Goal: Book appointment/travel/reservation

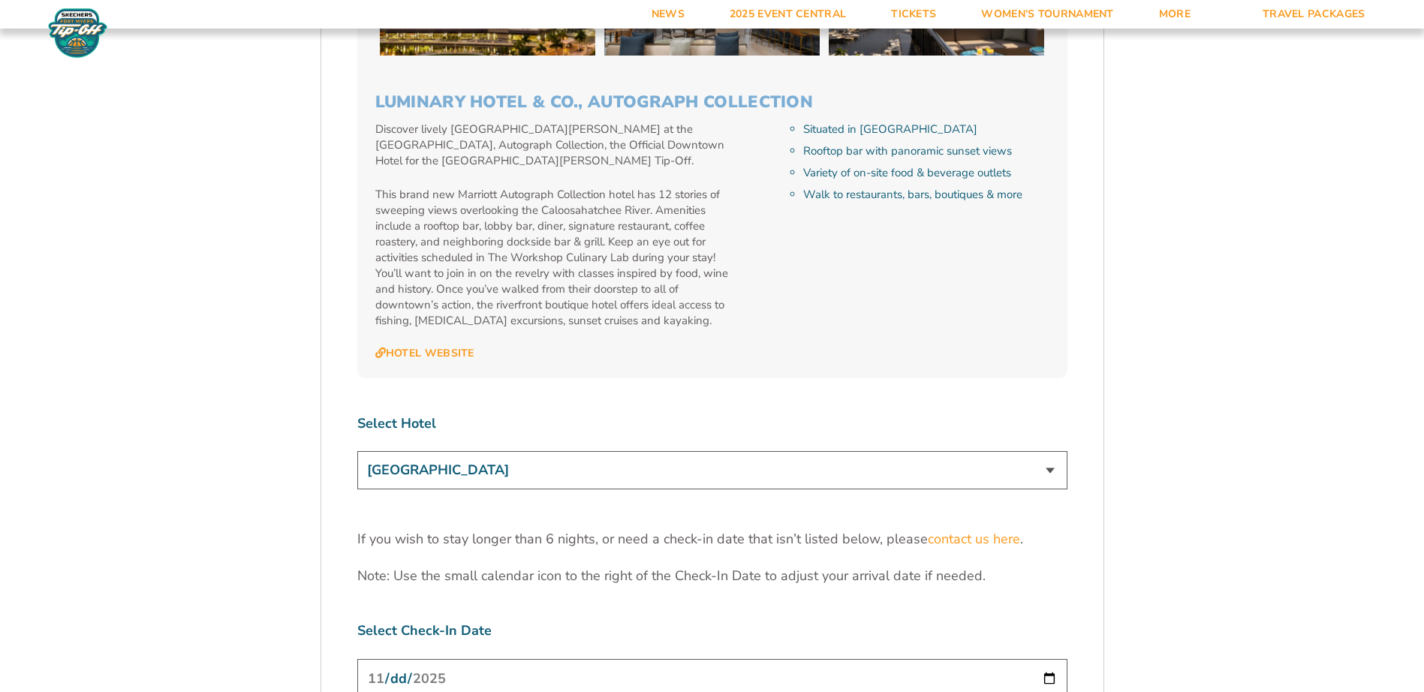
scroll to position [4430, 0]
click at [1052, 450] on select "[GEOGRAPHIC_DATA] [GEOGRAPHIC_DATA] [GEOGRAPHIC_DATA], Autograph Collection" at bounding box center [712, 469] width 710 height 38
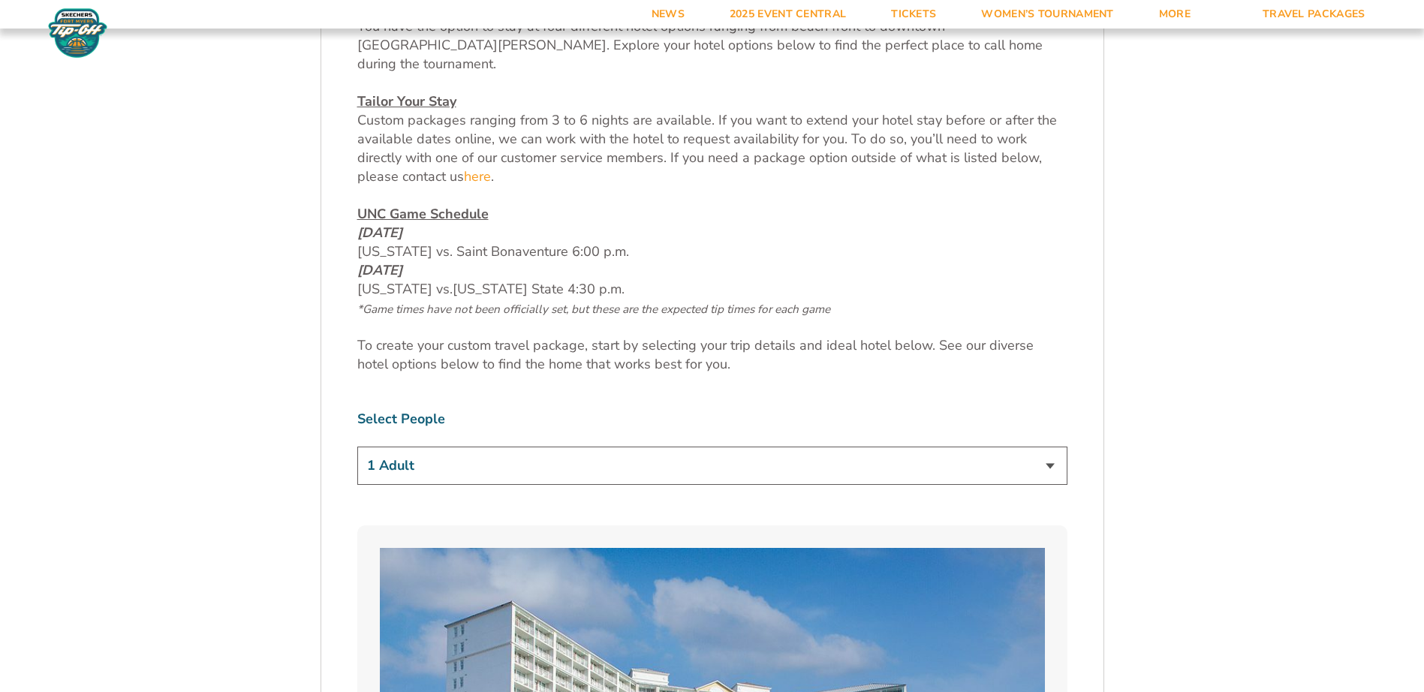
scroll to position [723, 0]
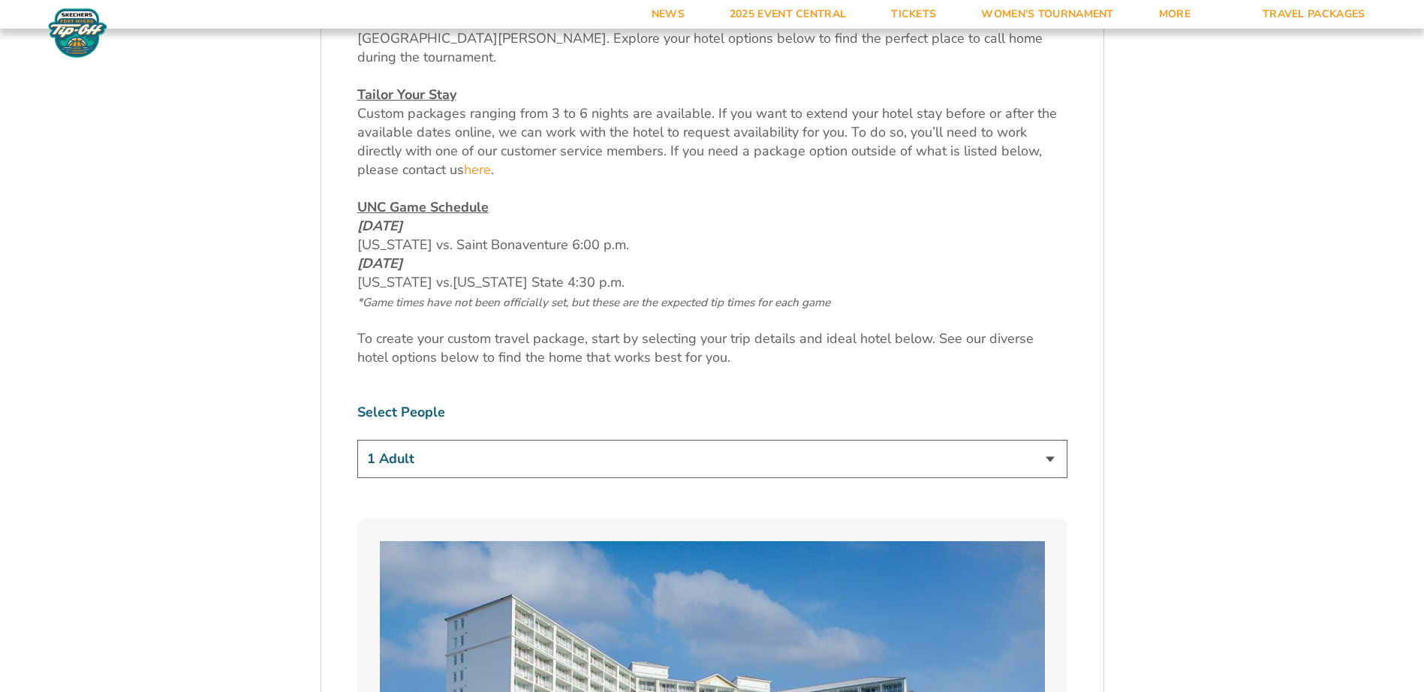
click at [1055, 444] on select "1 Adult 2 Adults 3 Adults 4 Adults 2 Adults + 1 Child 2 Adults + 2 Children 2 A…" at bounding box center [712, 459] width 710 height 38
select select "2 Adults"
click at [357, 440] on select "1 Adult 2 Adults 3 Adults 4 Adults 2 Adults + 1 Child 2 Adults + 2 Children 2 A…" at bounding box center [712, 459] width 710 height 38
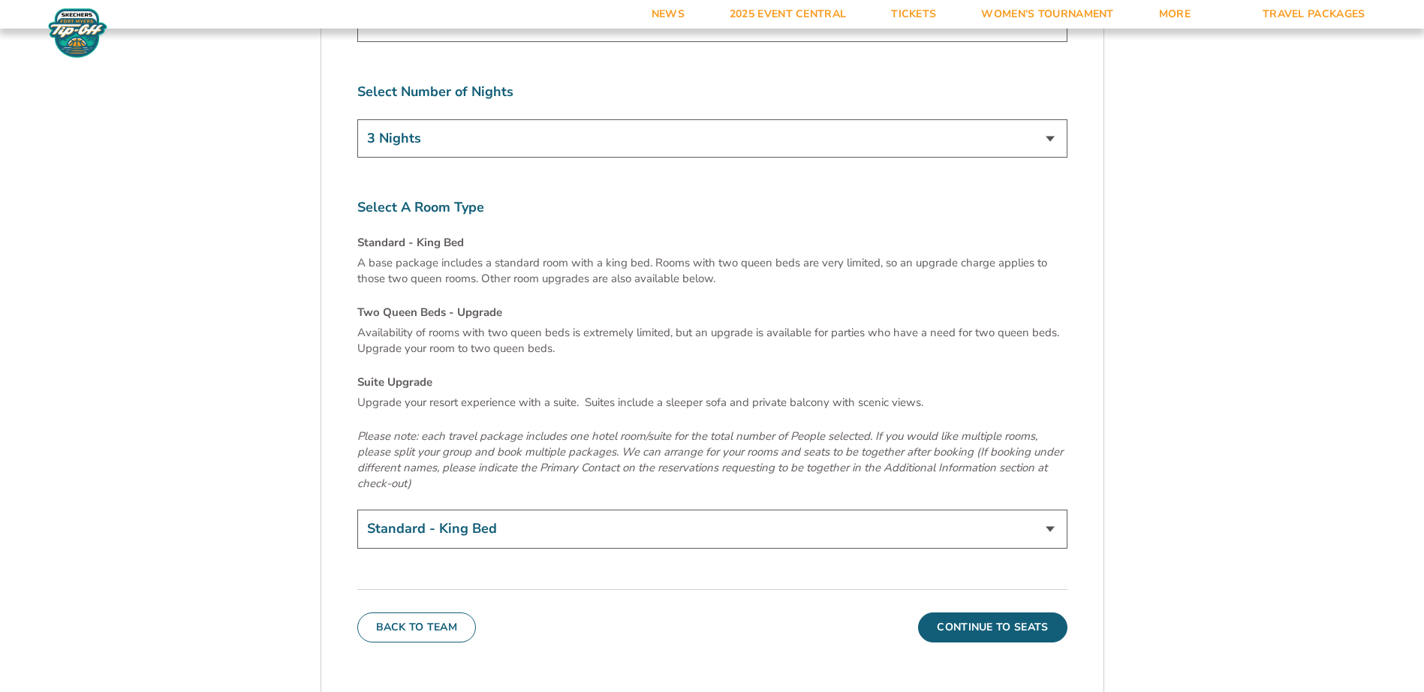
scroll to position [5093, 0]
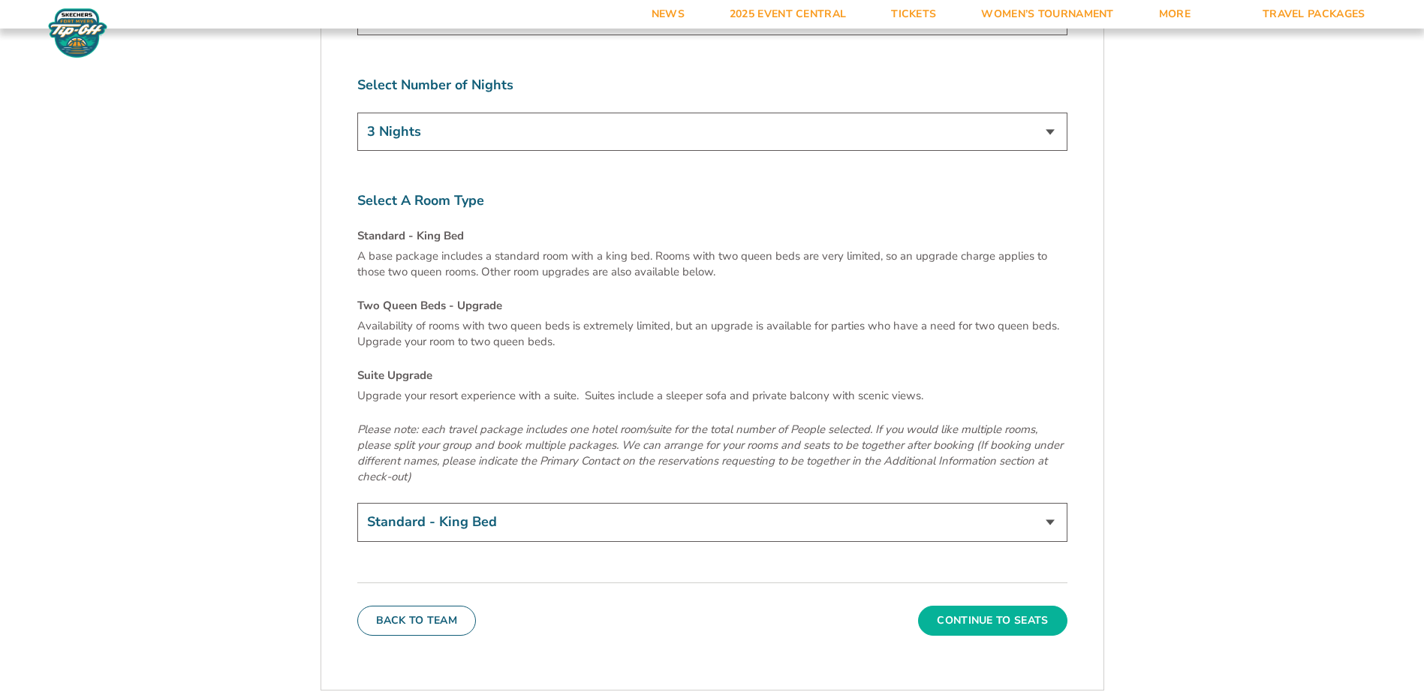
click at [986, 606] on button "Continue To Seats" at bounding box center [992, 621] width 149 height 30
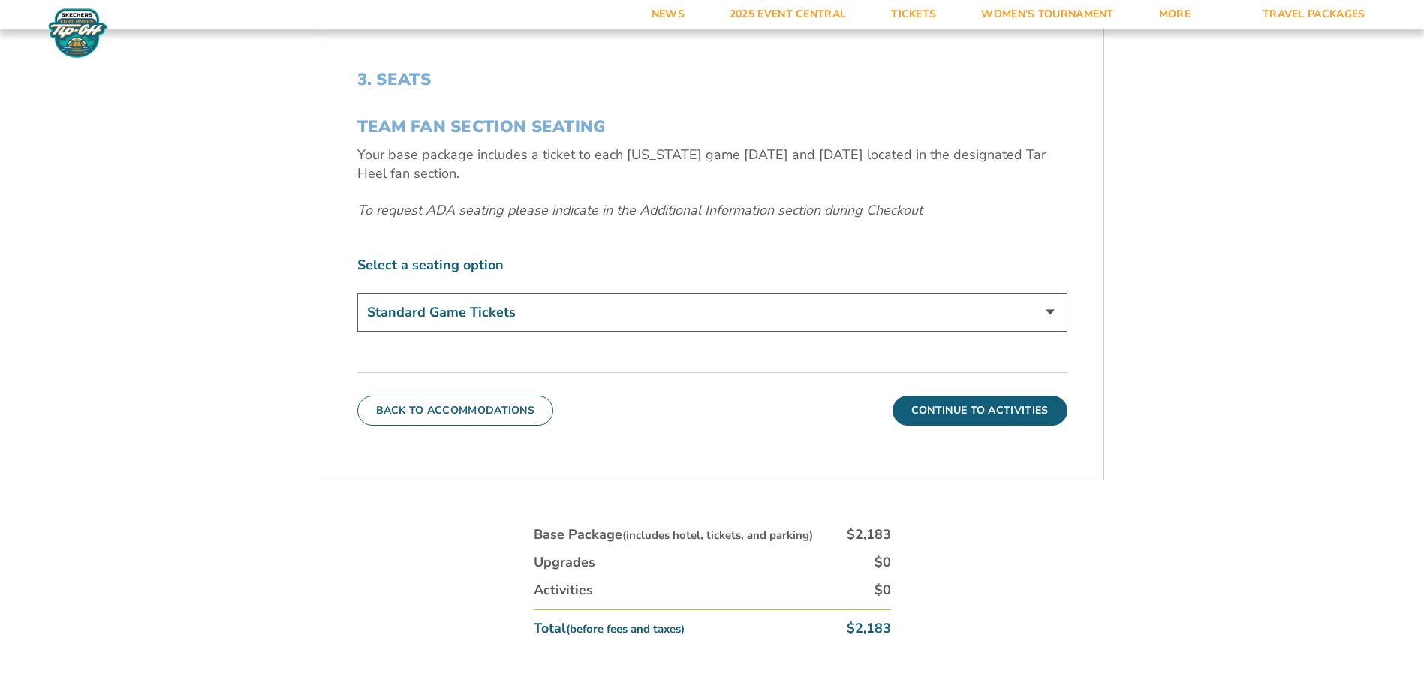
scroll to position [552, 0]
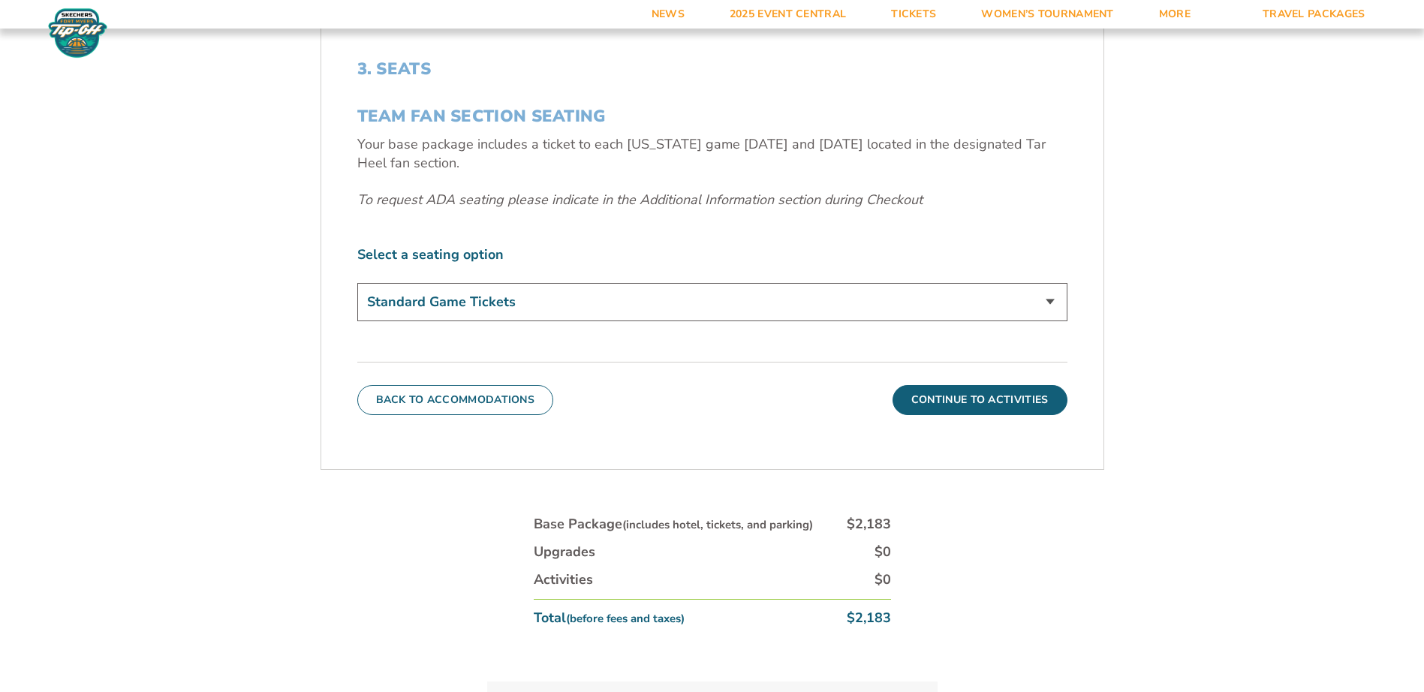
click at [1045, 302] on select "Standard Game Tickets" at bounding box center [712, 302] width 710 height 38
click at [978, 401] on button "Continue To Activities" at bounding box center [979, 400] width 175 height 30
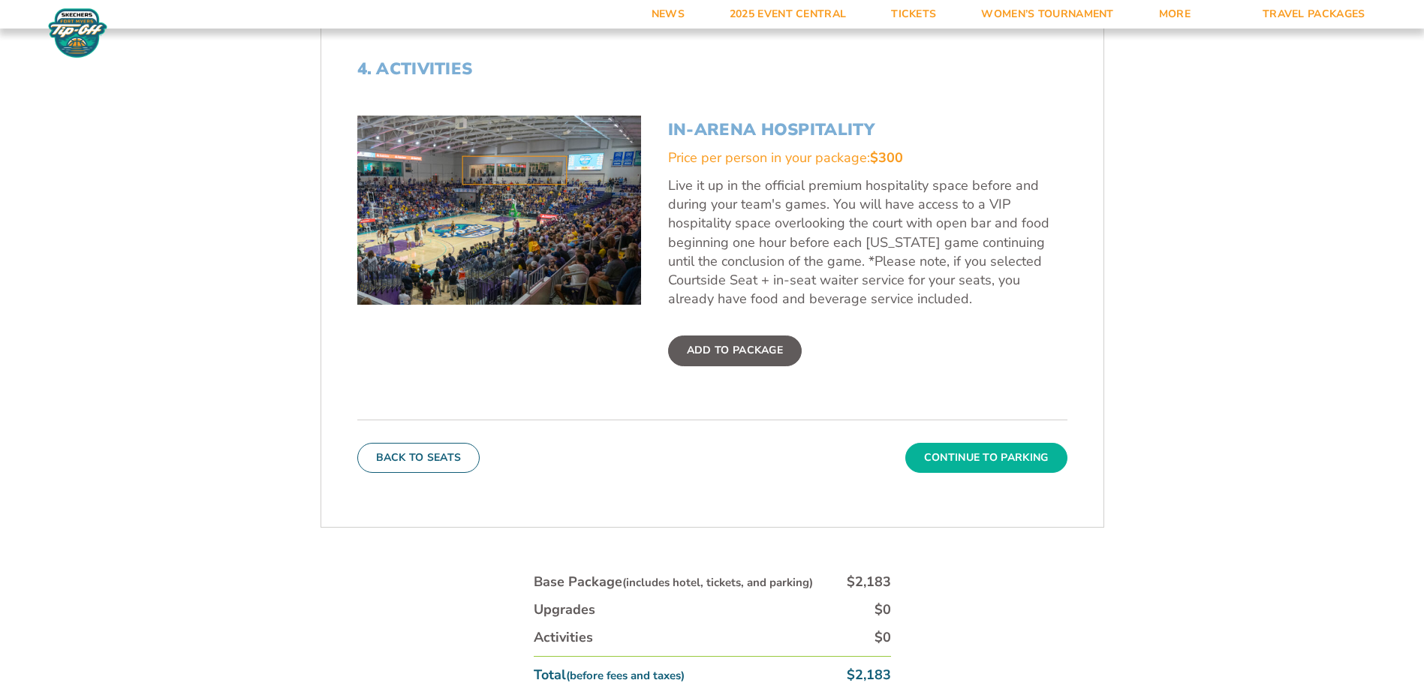
click at [967, 455] on button "Continue To Parking" at bounding box center [986, 458] width 162 height 30
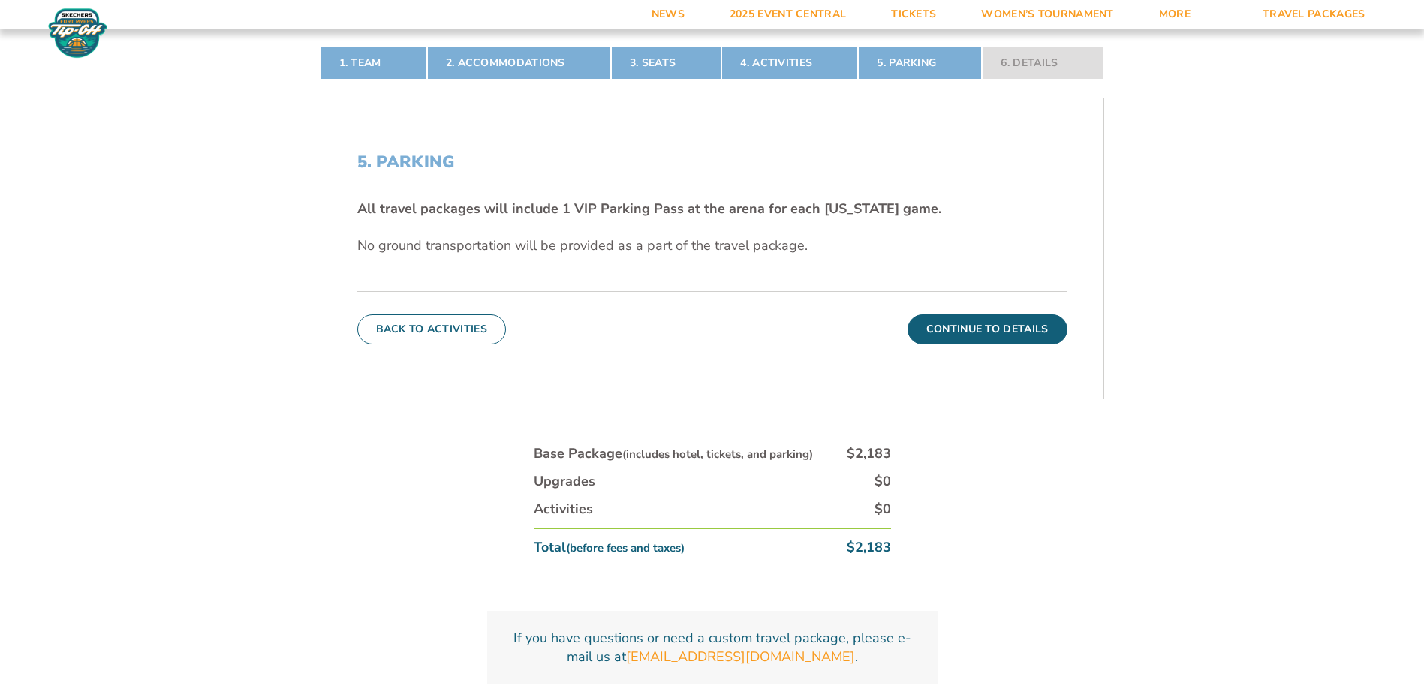
scroll to position [477, 0]
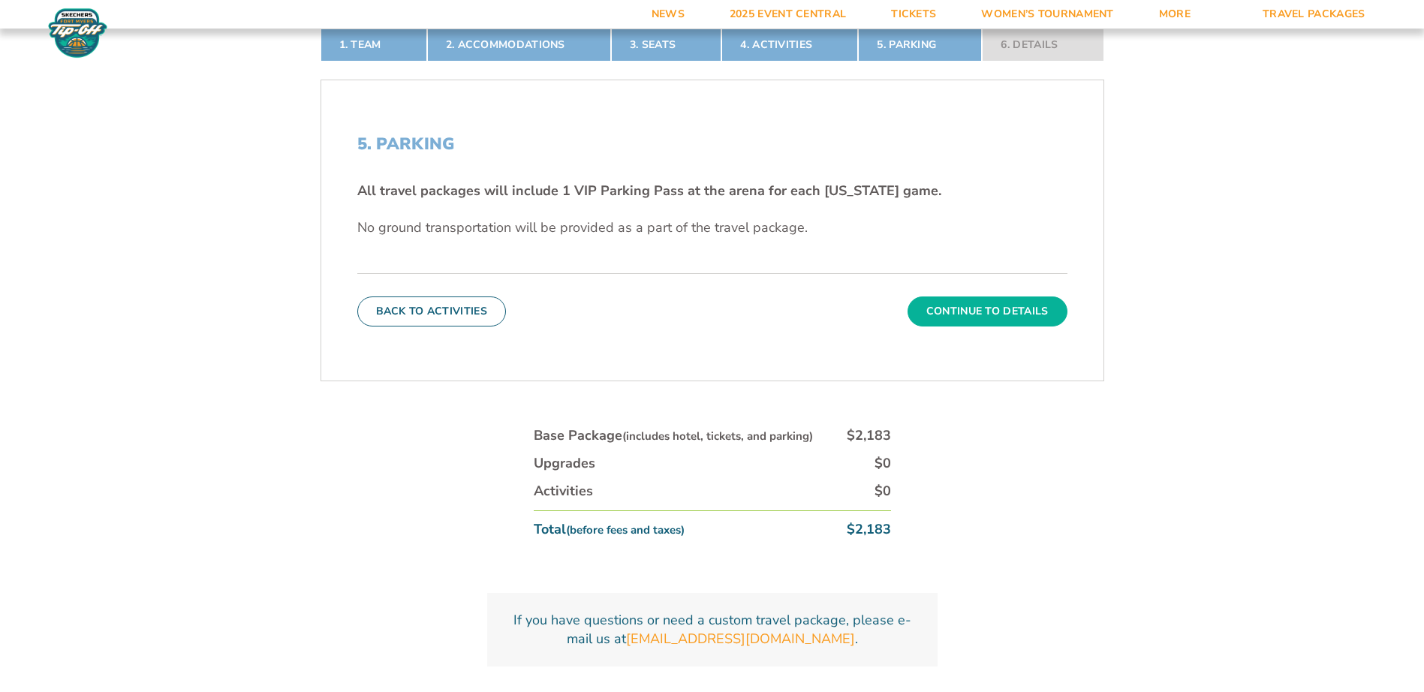
click at [957, 317] on button "Continue To Details" at bounding box center [987, 311] width 160 height 30
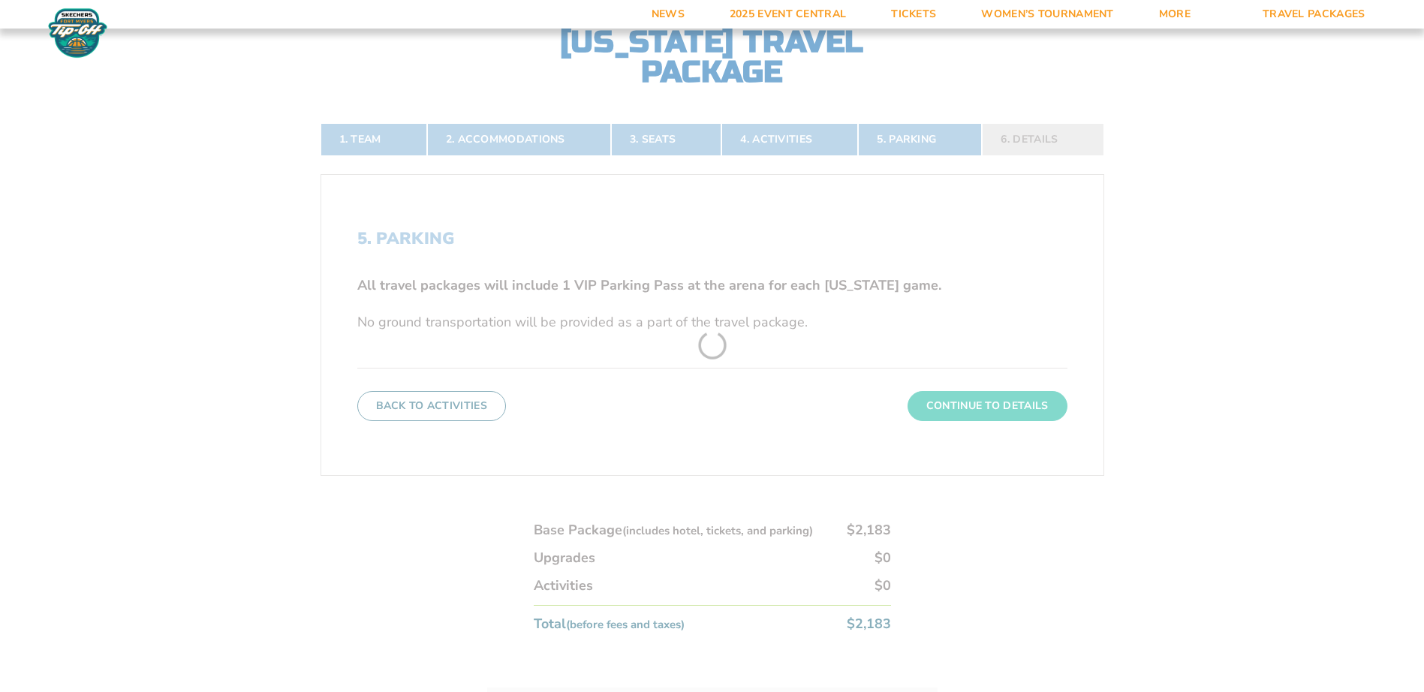
scroll to position [327, 0]
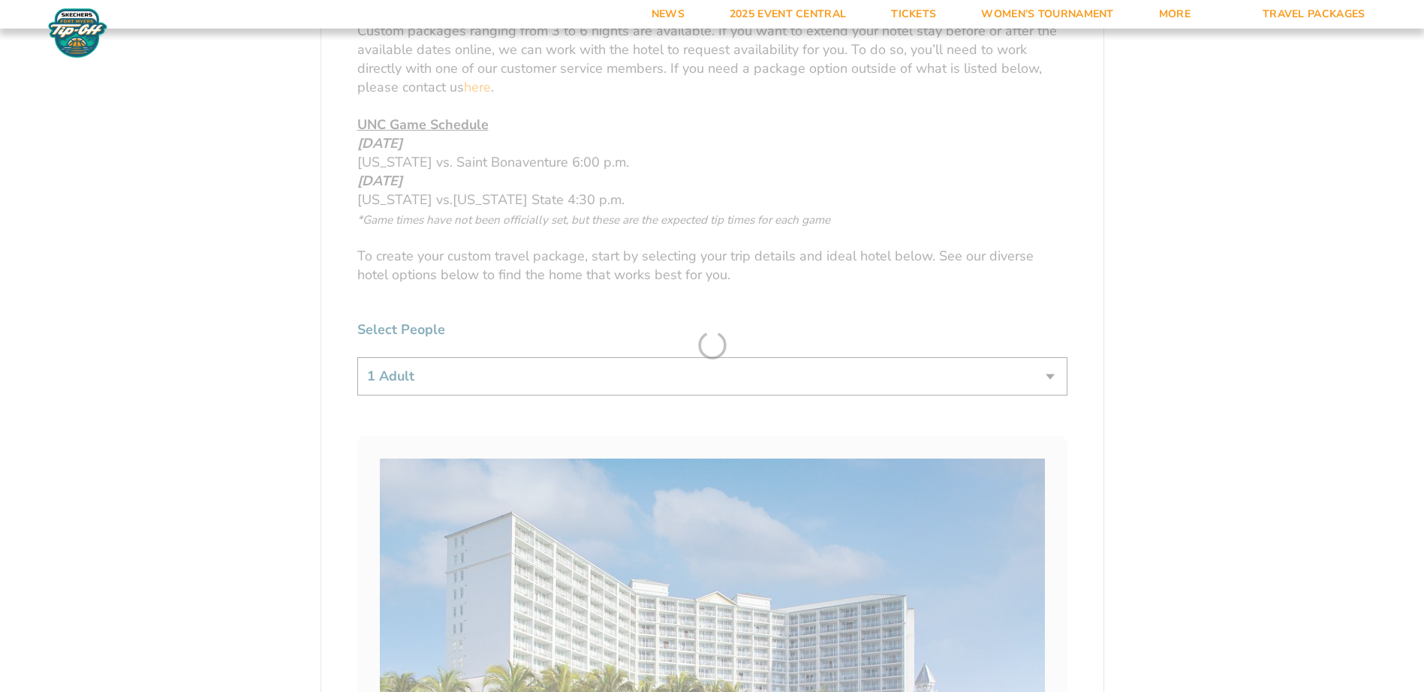
scroll to position [901, 0]
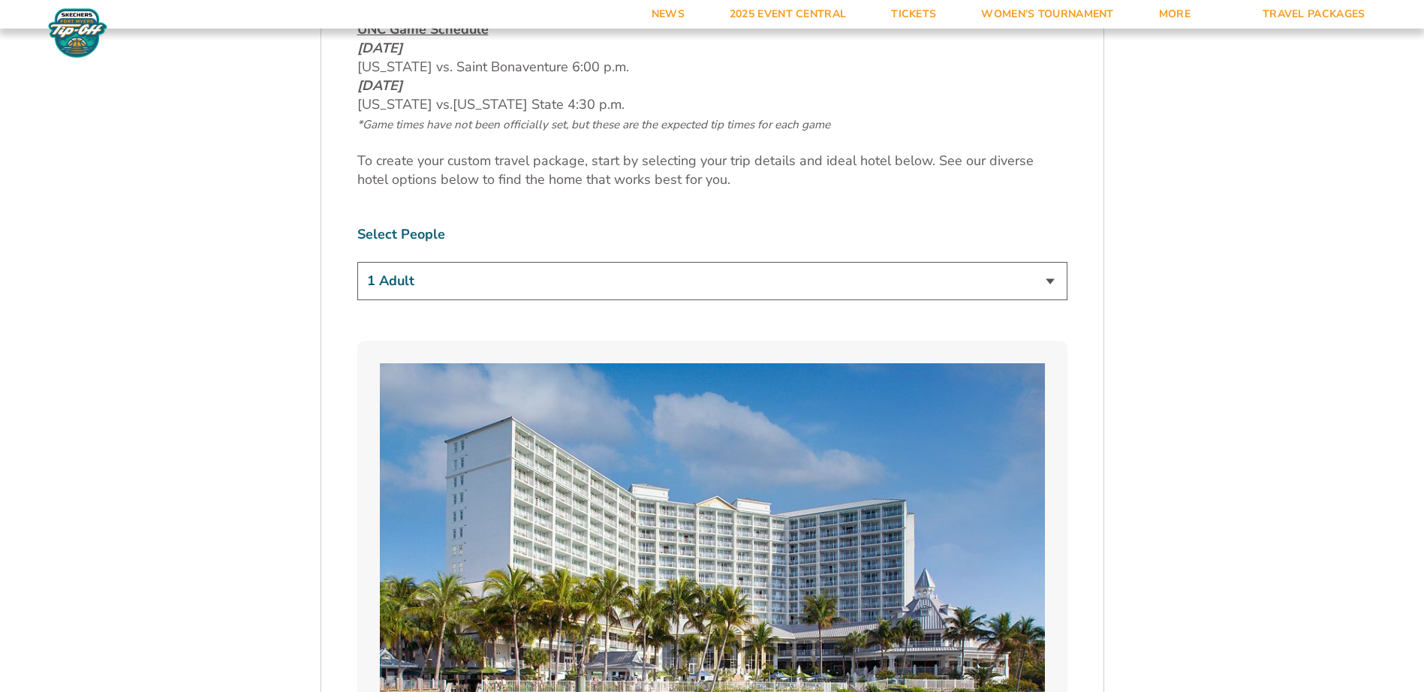
click at [1040, 264] on select "1 Adult 2 Adults 3 Adults 4 Adults 2 Adults + 1 Child 2 Adults + 2 Children 2 A…" at bounding box center [712, 281] width 710 height 38
select select "2 Adults"
click at [357, 262] on select "1 Adult 2 Adults 3 Adults 4 Adults 2 Adults + 1 Child 2 Adults + 2 Children 2 A…" at bounding box center [712, 281] width 710 height 38
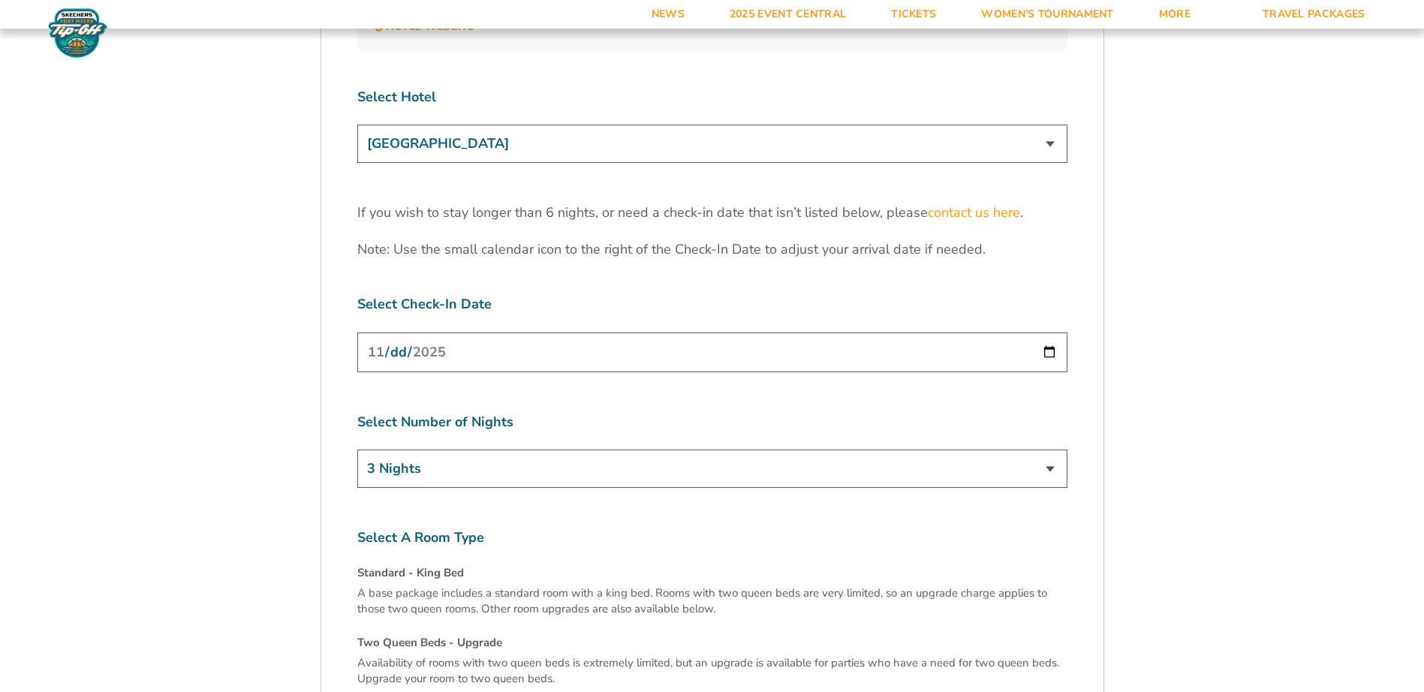
scroll to position [5029, 0]
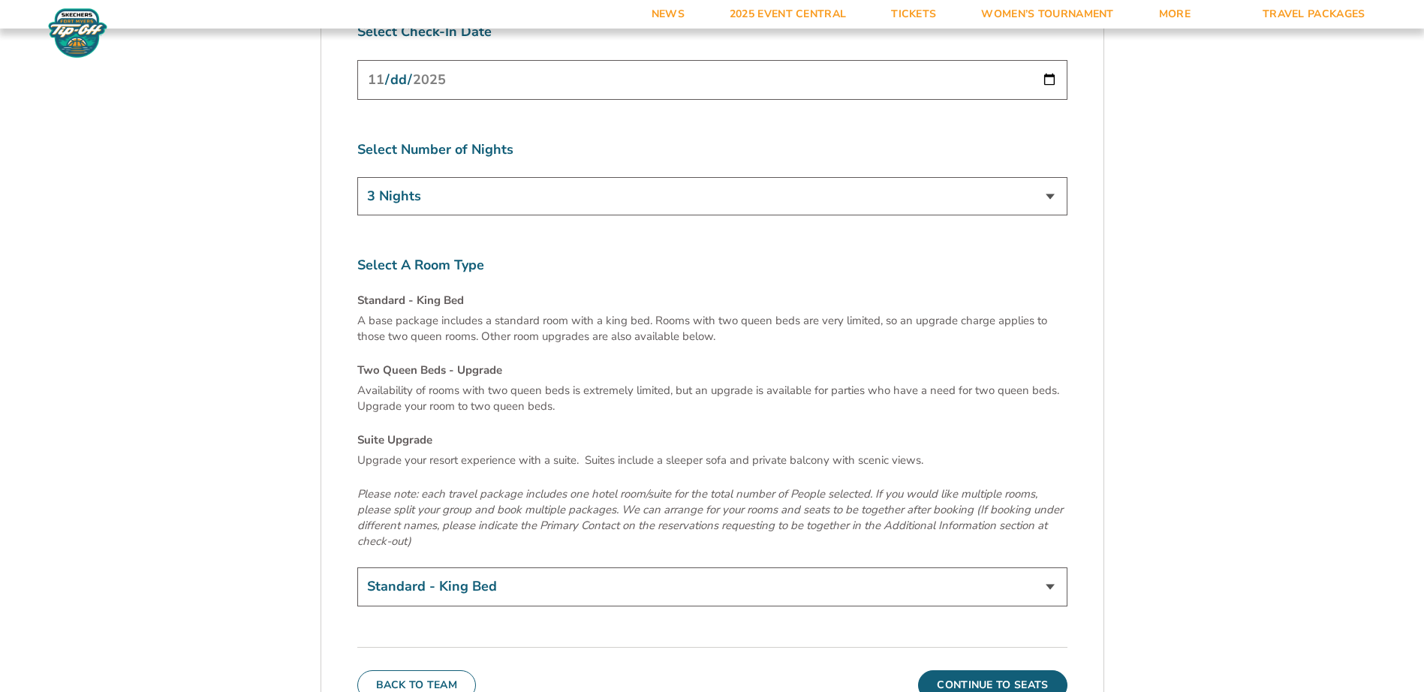
click at [1048, 567] on select "Standard - King Bed Two Queen Beds - Upgrade (+$15 per night) Suite Upgrade (+$…" at bounding box center [712, 586] width 710 height 38
click at [1036, 670] on button "Continue To Seats" at bounding box center [992, 685] width 149 height 30
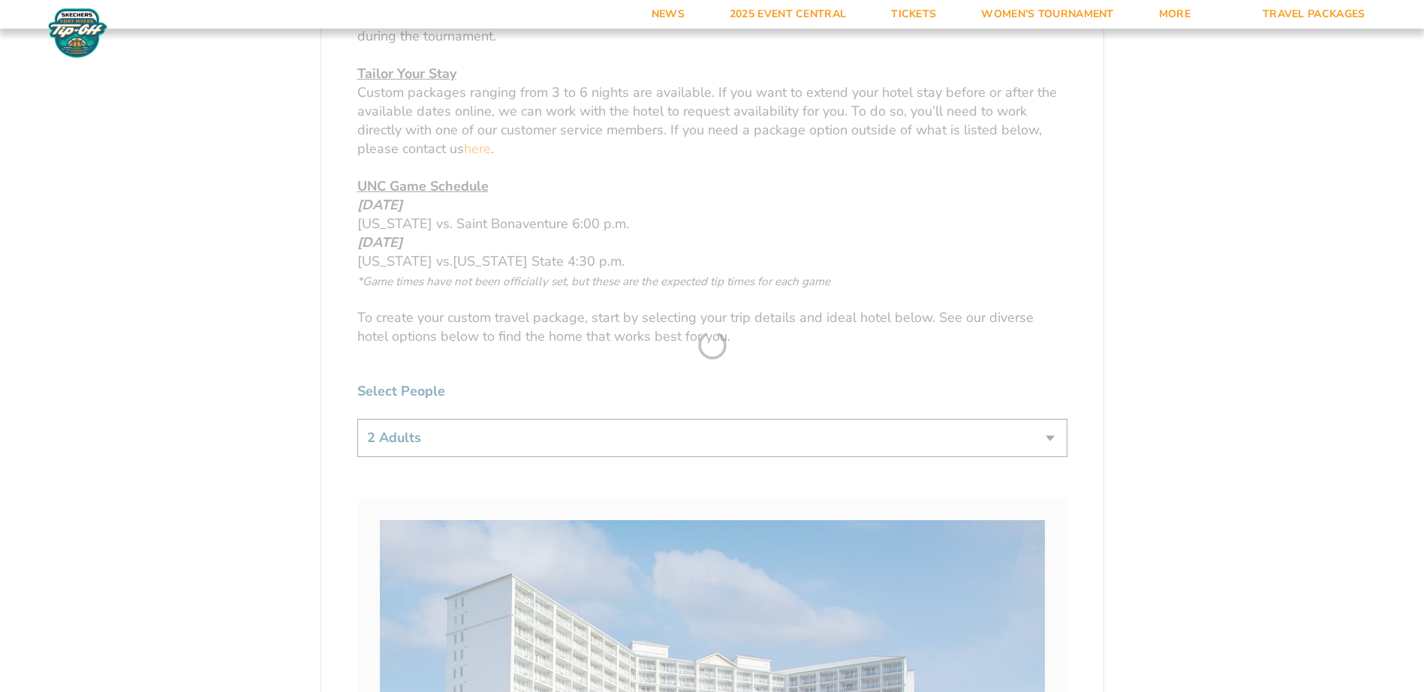
scroll to position [327, 0]
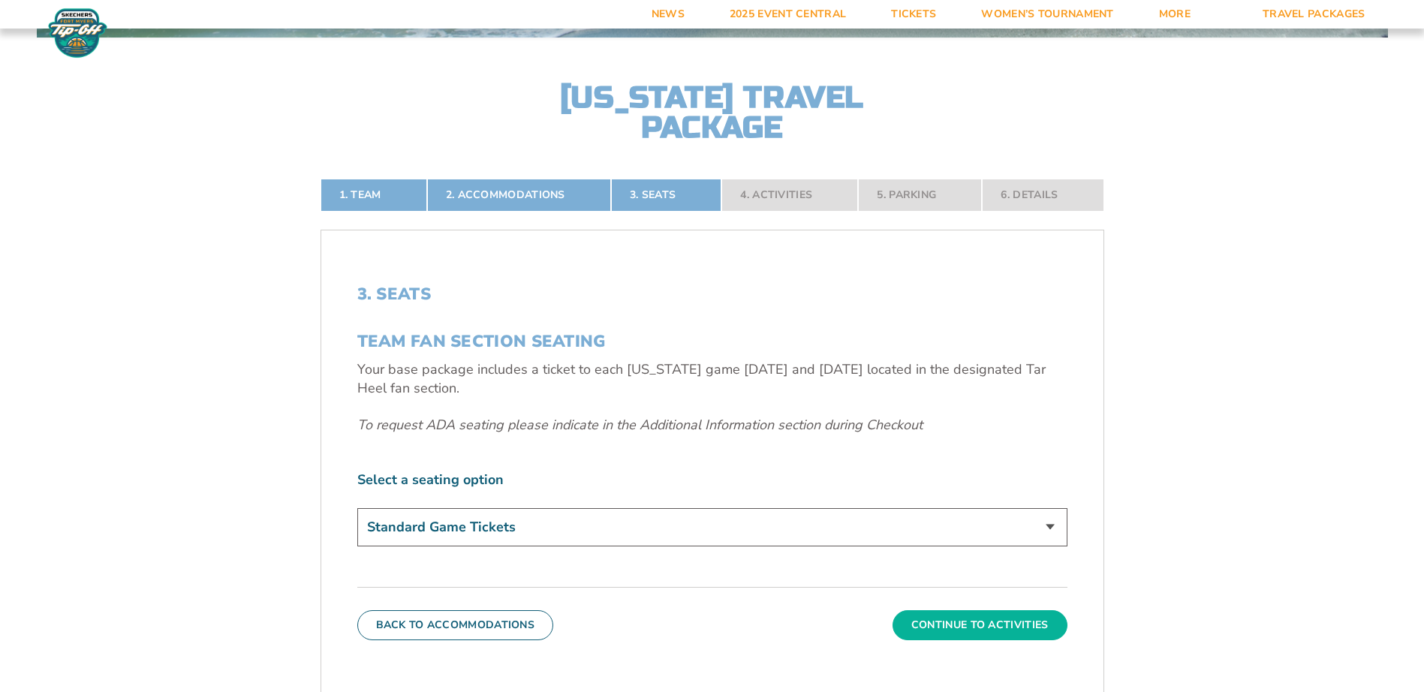
click at [979, 623] on button "Continue To Activities" at bounding box center [979, 625] width 175 height 30
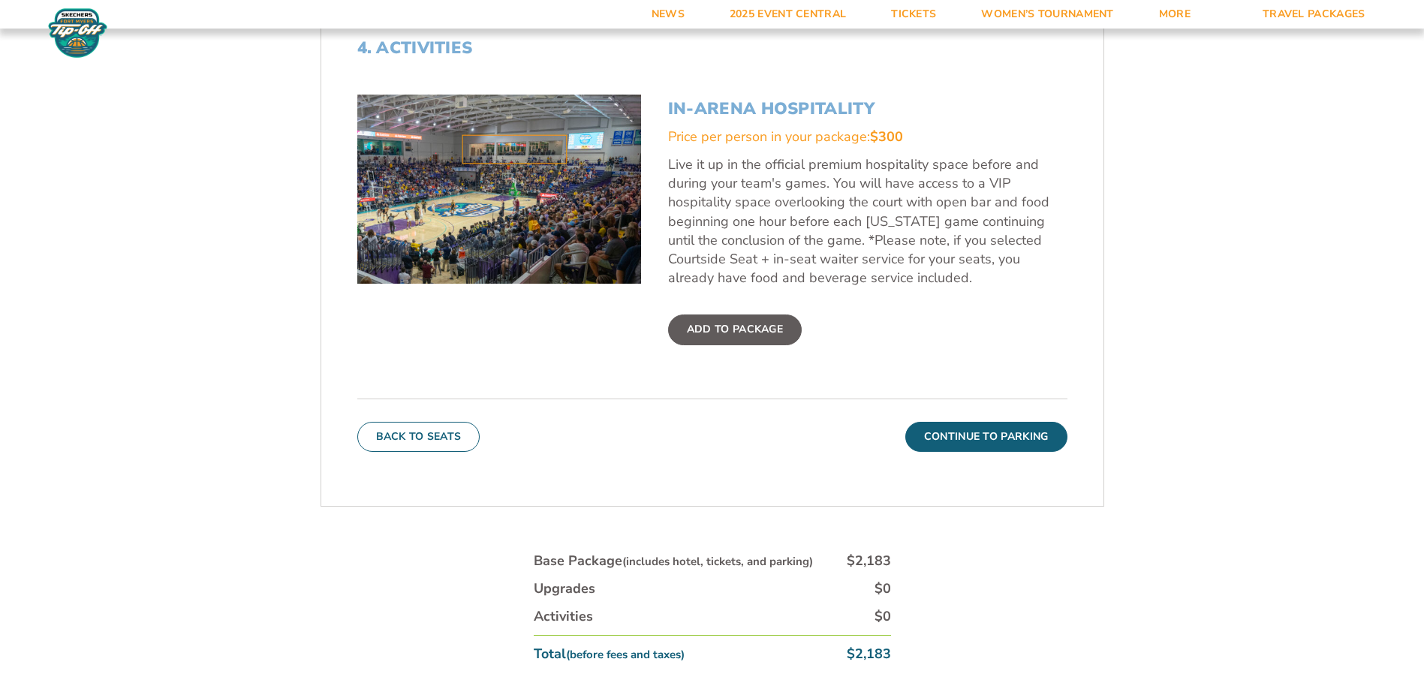
scroll to position [552, 0]
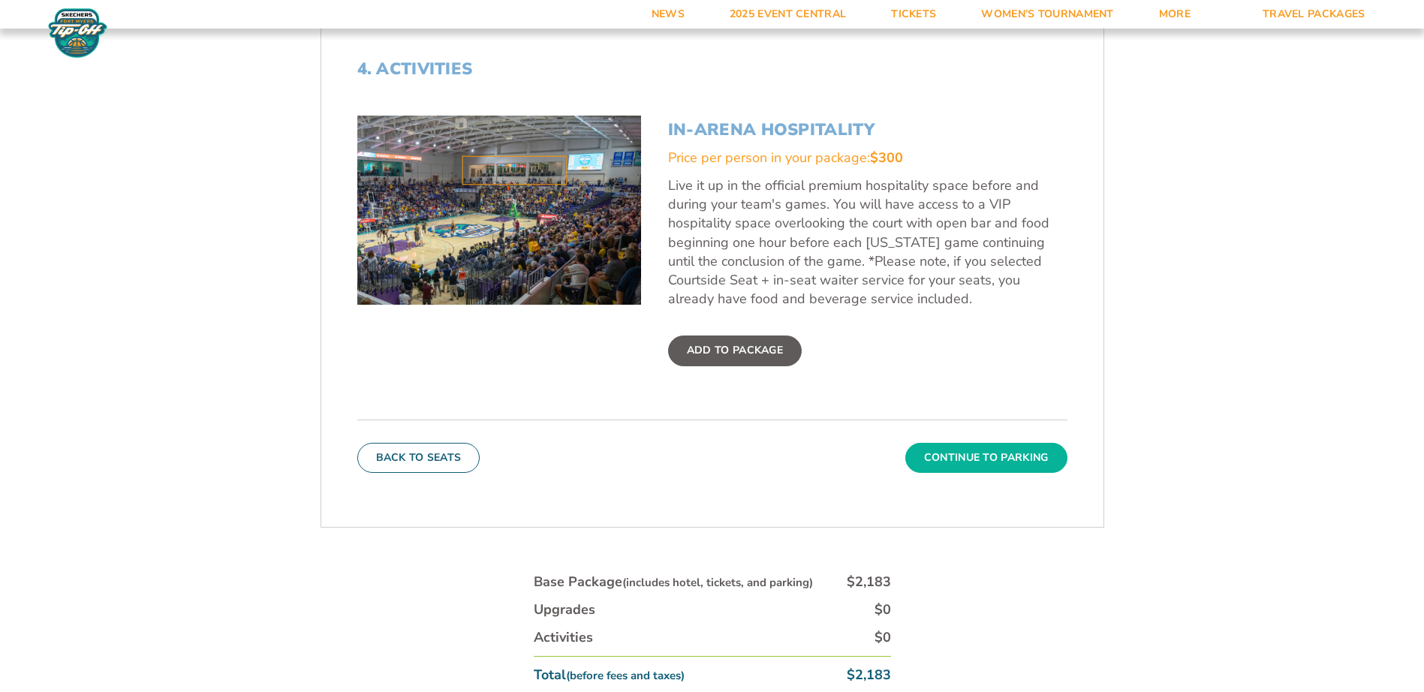
click at [1019, 461] on button "Continue To Parking" at bounding box center [986, 458] width 162 height 30
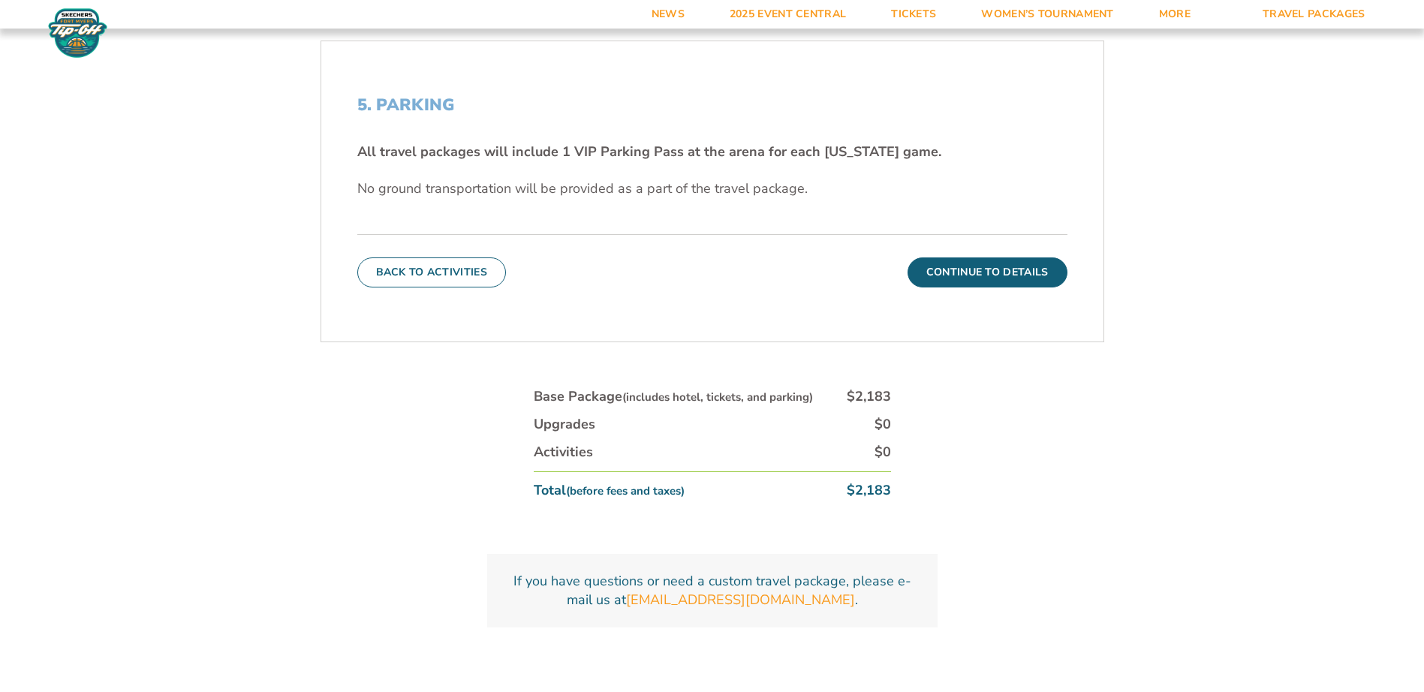
scroll to position [477, 0]
